Goal: Information Seeking & Learning: Find specific fact

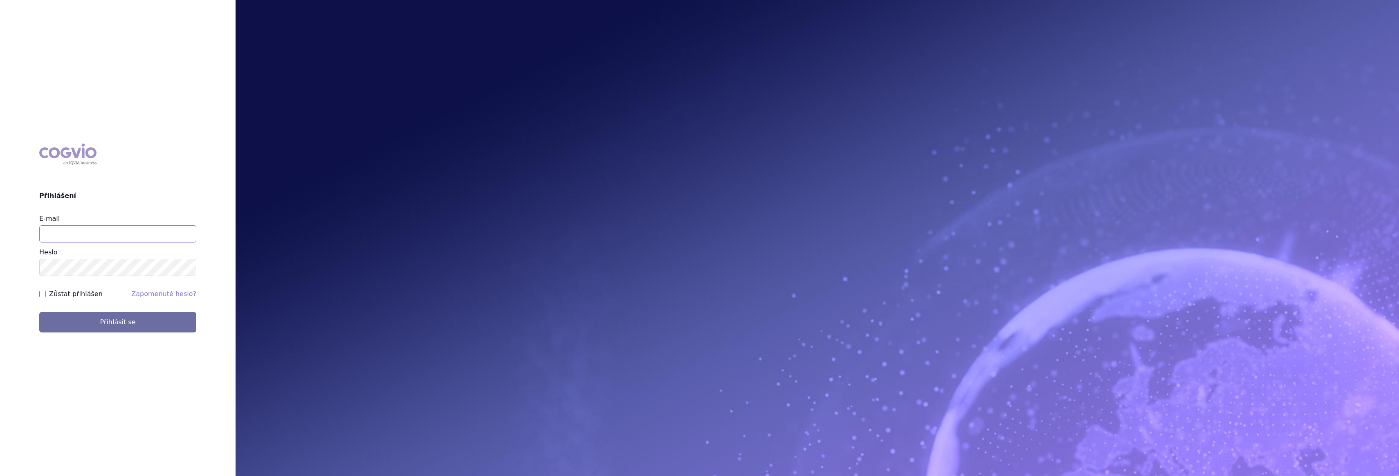
click at [87, 229] on input "E-mail" at bounding box center [117, 233] width 157 height 17
type input "gustav_sverak@accord-healthcare.com"
click at [39, 312] on button "Přihlásit se" at bounding box center [117, 322] width 157 height 20
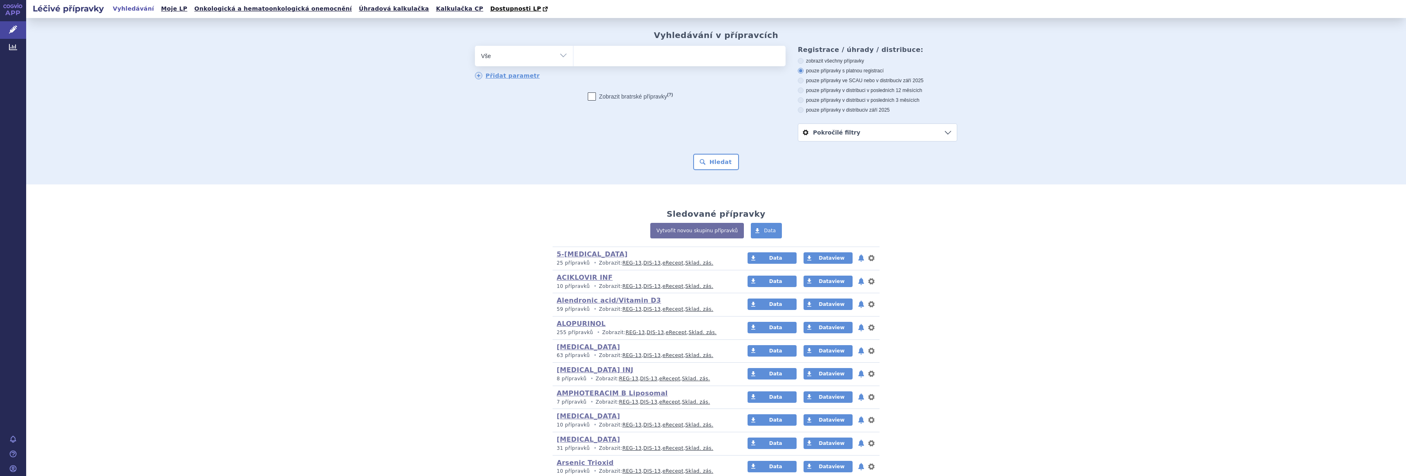
click at [558, 55] on select "Vše Přípravek/SUKL kód MAH VPOIS ATC/Aktivní látka Léková forma Síla" at bounding box center [524, 55] width 98 height 18
select select "filter-atc-group"
click at [475, 46] on select "Vše Přípravek/SUKL kód MAH VPOIS ATC/Aktivní látka Léková forma Síla" at bounding box center [524, 55] width 98 height 18
click at [640, 57] on ul at bounding box center [680, 54] width 212 height 17
click at [574, 57] on select at bounding box center [573, 55] width 0 height 20
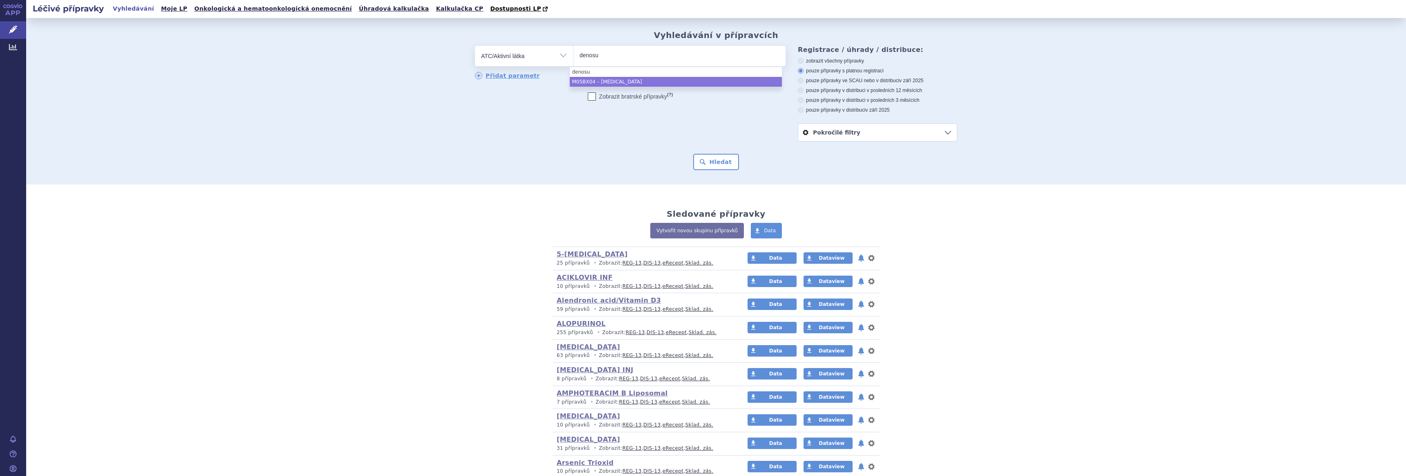
type input "denosu"
select select "M05BX04"
click at [713, 162] on button "Hledat" at bounding box center [716, 162] width 46 height 16
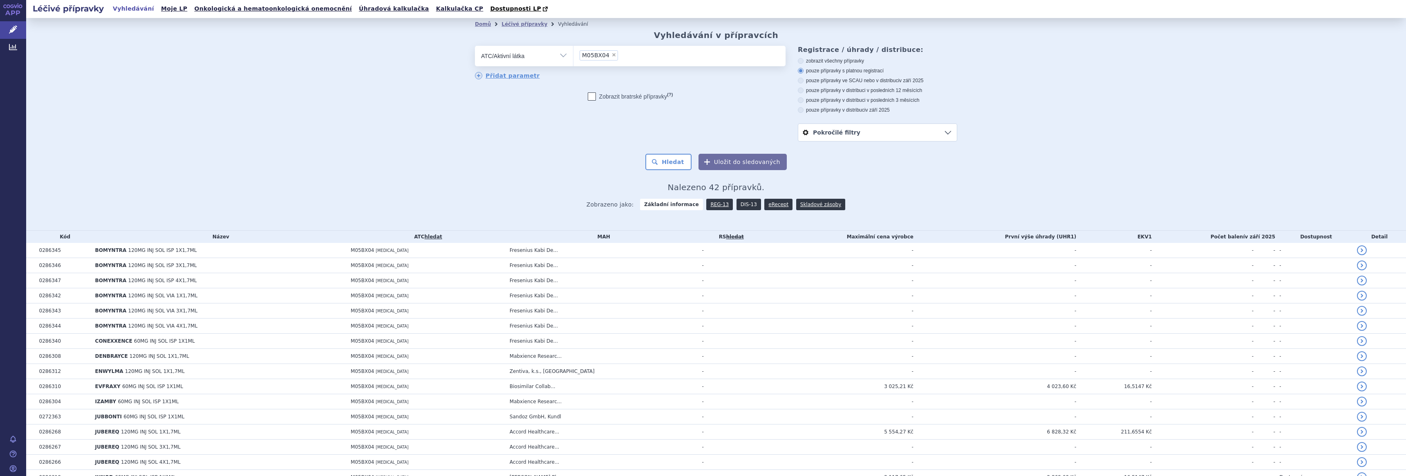
click at [738, 204] on link "DIS-13" at bounding box center [749, 204] width 25 height 11
